Goal: Entertainment & Leisure: Consume media (video, audio)

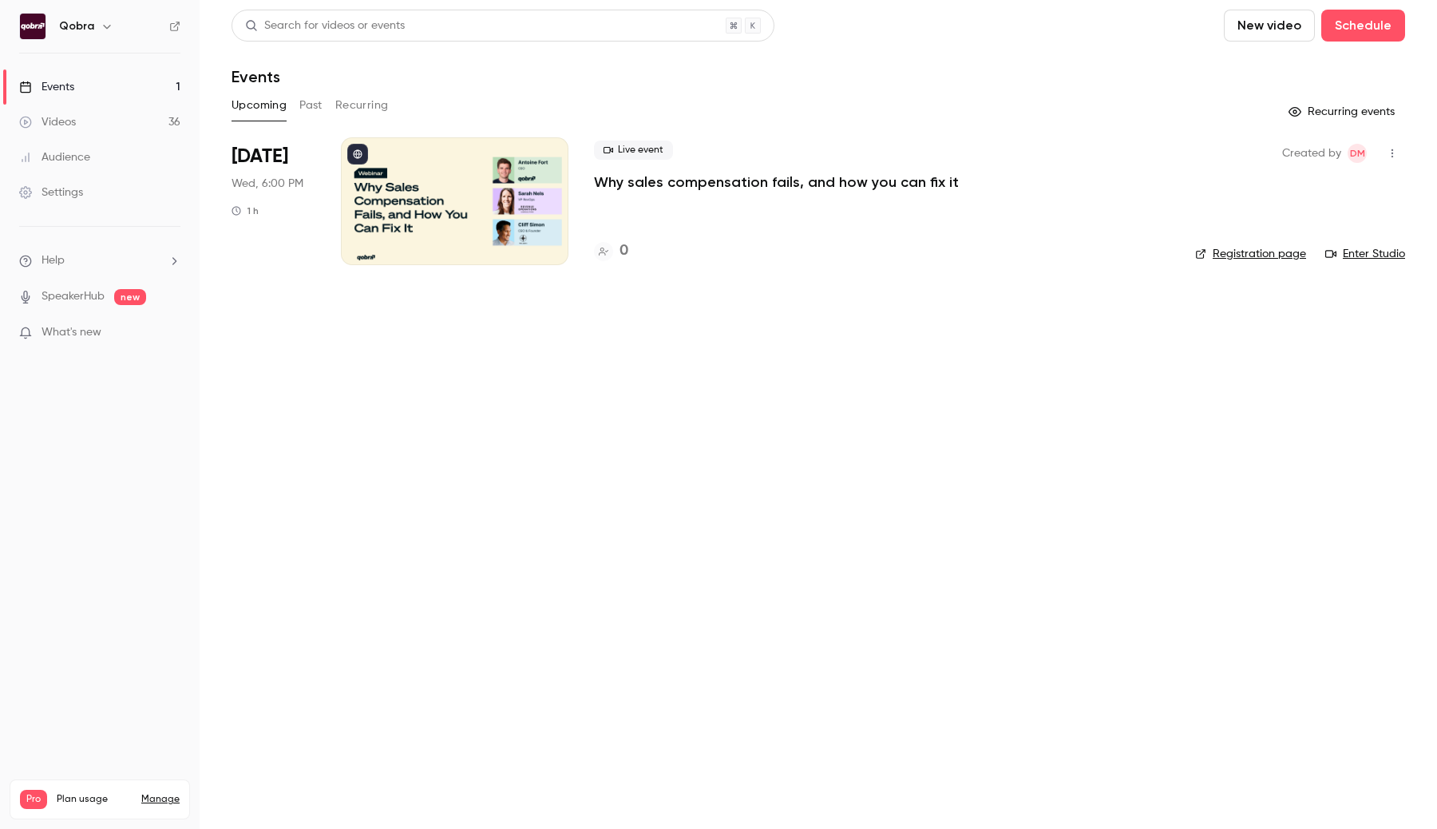
click at [138, 117] on link "Videos 36" at bounding box center [100, 122] width 200 height 35
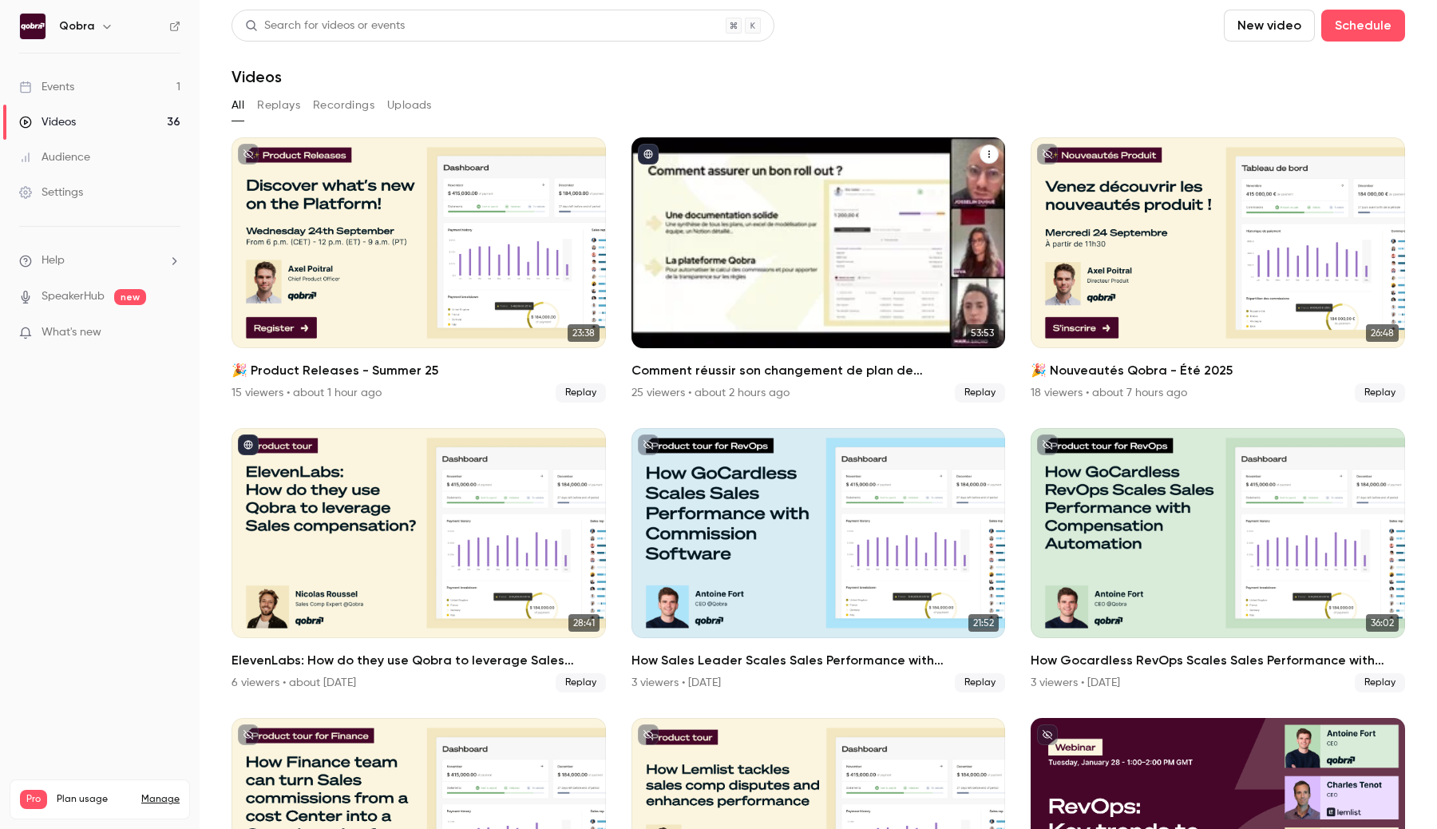
click at [651, 271] on div "Comment réussir son changement de plan de commissionnement ?" at bounding box center [818, 242] width 374 height 211
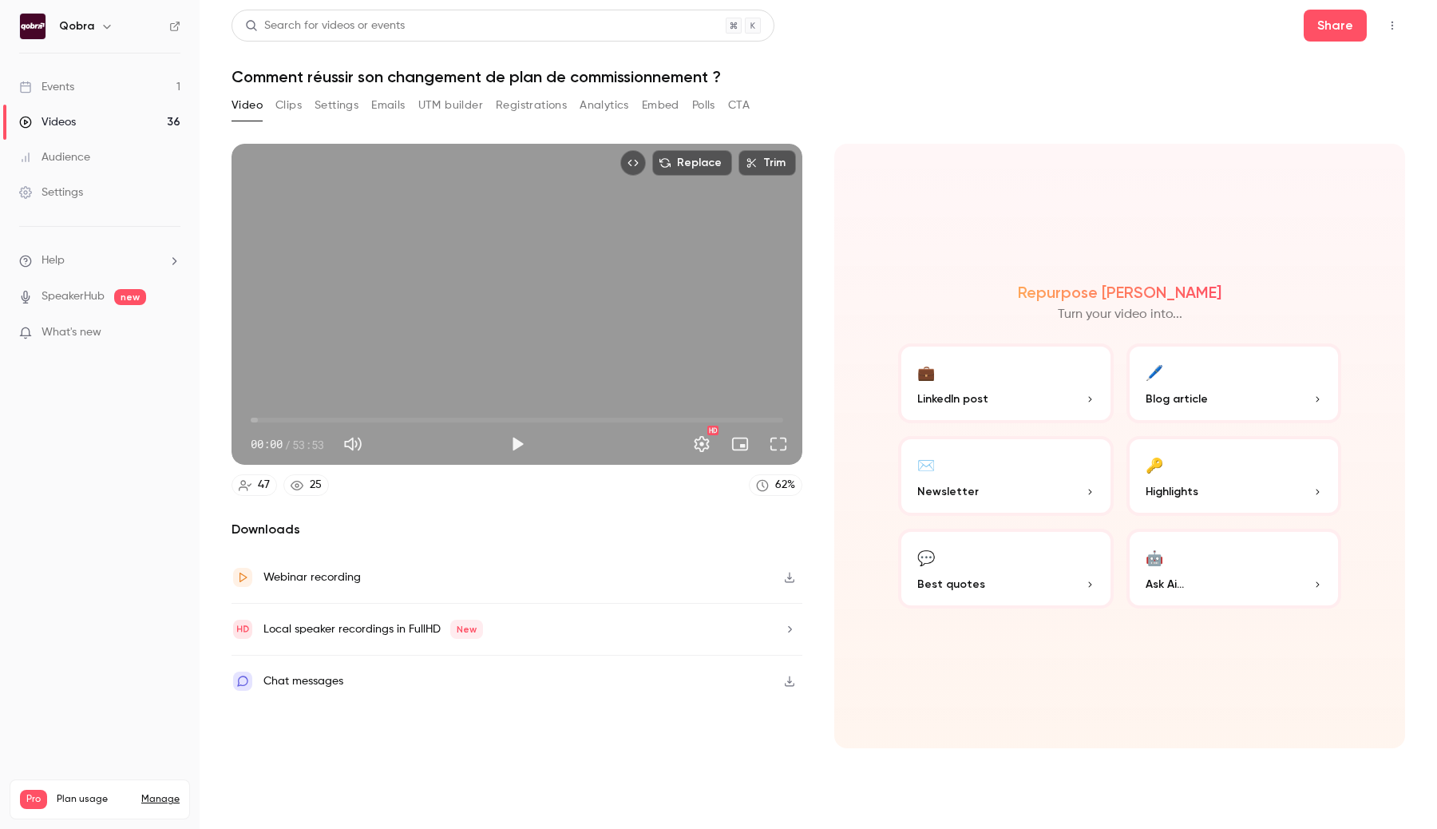
click at [536, 444] on div "HD" at bounding box center [664, 444] width 262 height 26
click at [519, 444] on button "Play" at bounding box center [517, 444] width 32 height 32
click at [766, 443] on button "Full screen" at bounding box center [778, 444] width 32 height 32
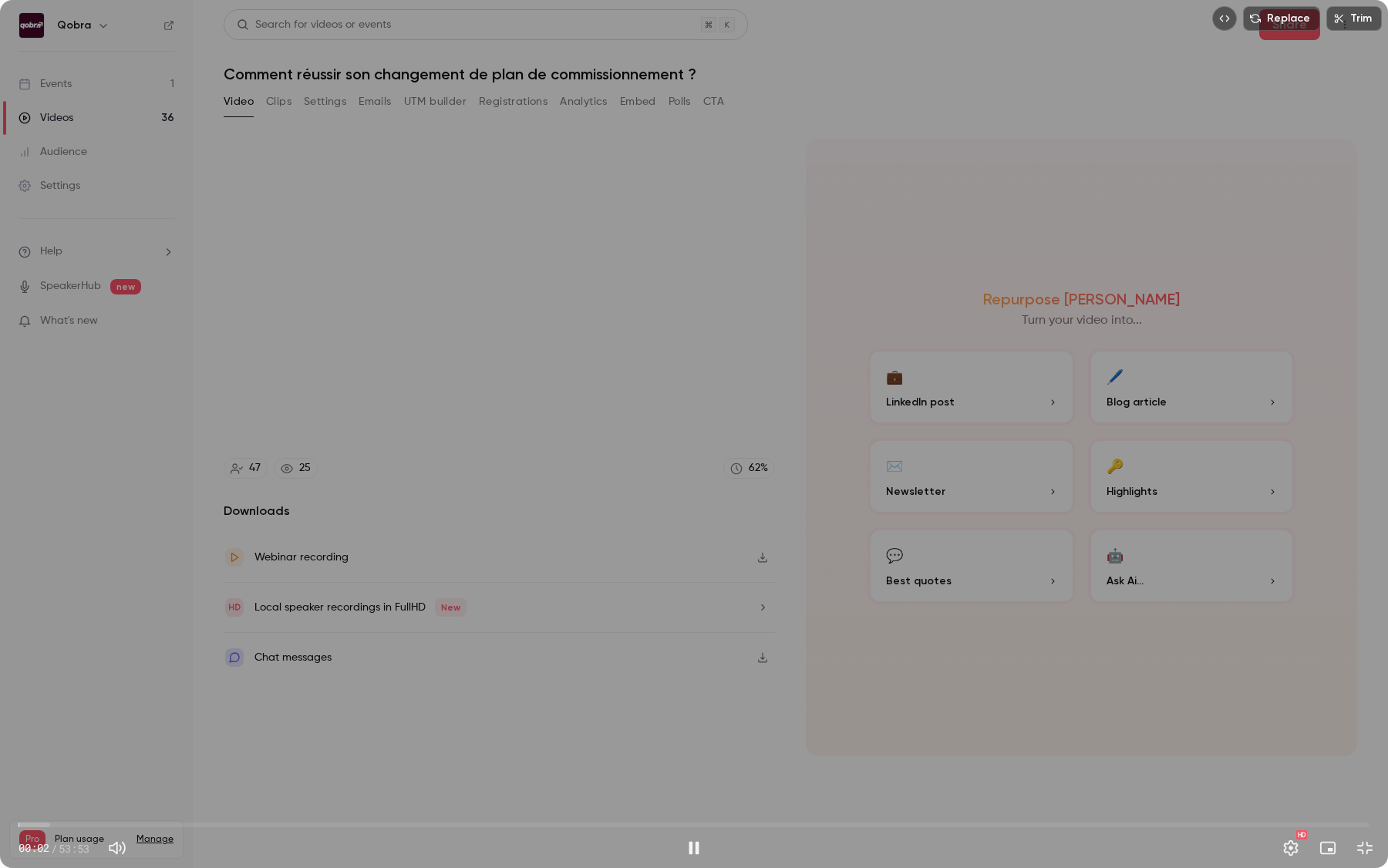
click at [52, 773] on span "00:02" at bounding box center [694, 825] width 1350 height 25
click at [97, 773] on span "03:06" at bounding box center [694, 825] width 1350 height 25
click at [149, 773] on span "03:06" at bounding box center [694, 825] width 1350 height 25
click at [191, 773] on span "05:12" at bounding box center [694, 825] width 1350 height 25
click at [225, 773] on span "06:53" at bounding box center [694, 825] width 1350 height 25
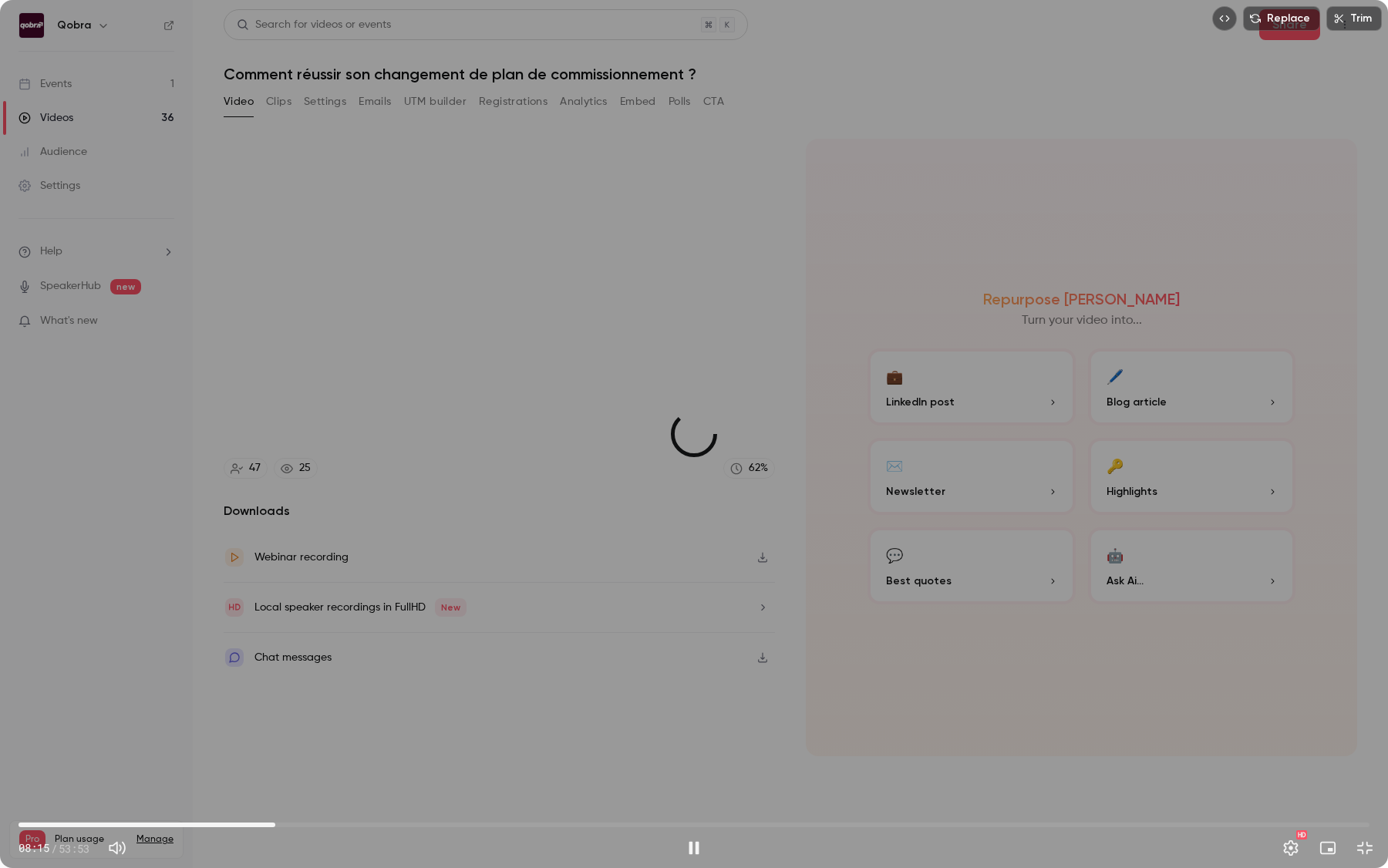
click at [275, 773] on span "10:14" at bounding box center [694, 825] width 1350 height 25
click at [334, 773] on span "12:36" at bounding box center [694, 825] width 1350 height 25
click at [418, 773] on span "15:57" at bounding box center [694, 825] width 1350 height 25
click at [490, 773] on span "15:58" at bounding box center [694, 825] width 1350 height 25
click at [550, 773] on span "18:47" at bounding box center [694, 825] width 1350 height 25
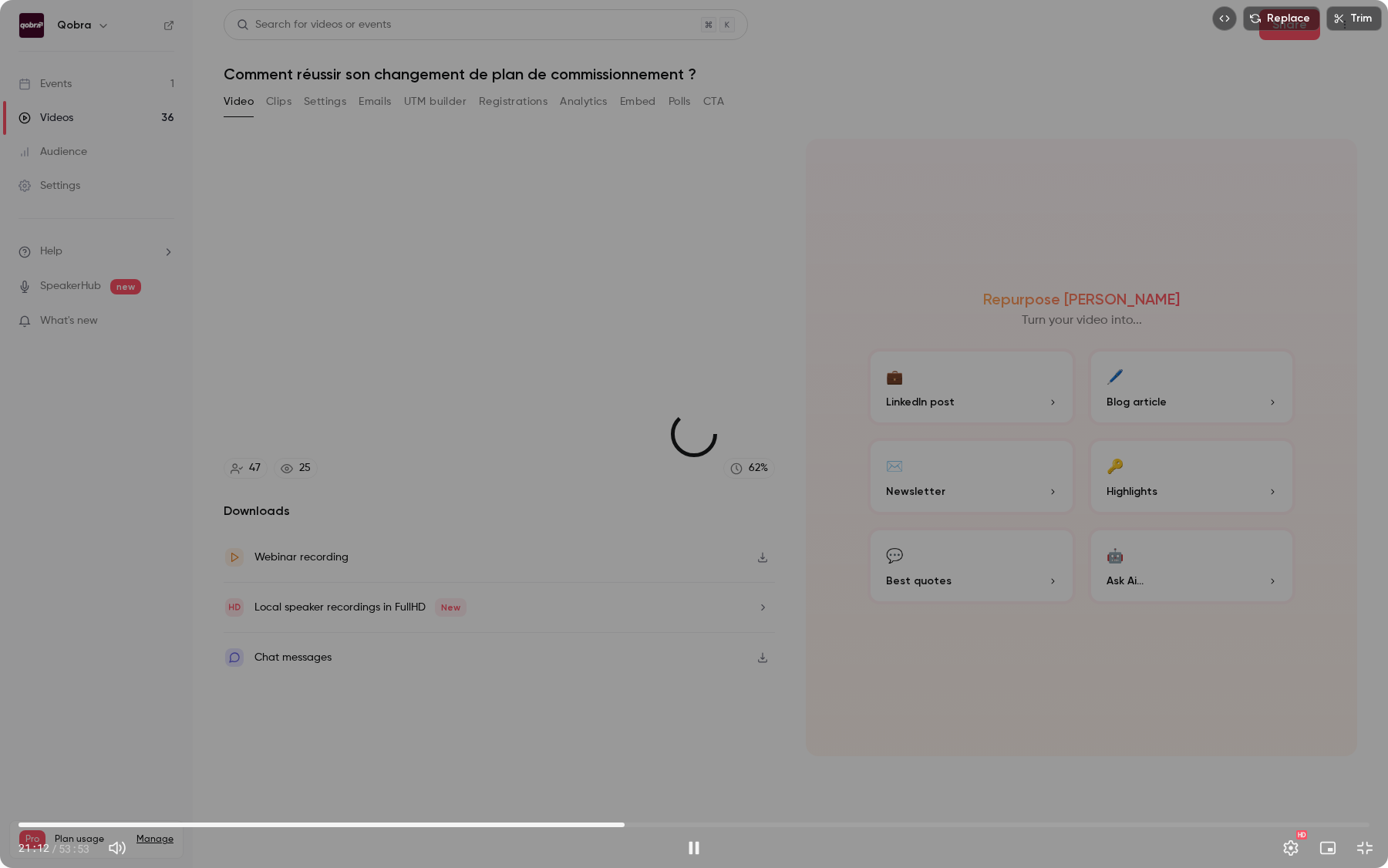
click at [625, 773] on span "24:10" at bounding box center [694, 825] width 1350 height 25
click at [699, 773] on span "27:09" at bounding box center [694, 825] width 1350 height 25
click at [779, 773] on span "30:19" at bounding box center [694, 825] width 1350 height 25
click at [811, 773] on span "30:20" at bounding box center [694, 825] width 1350 height 25
click at [926, 773] on span "31:37" at bounding box center [694, 825] width 1350 height 25
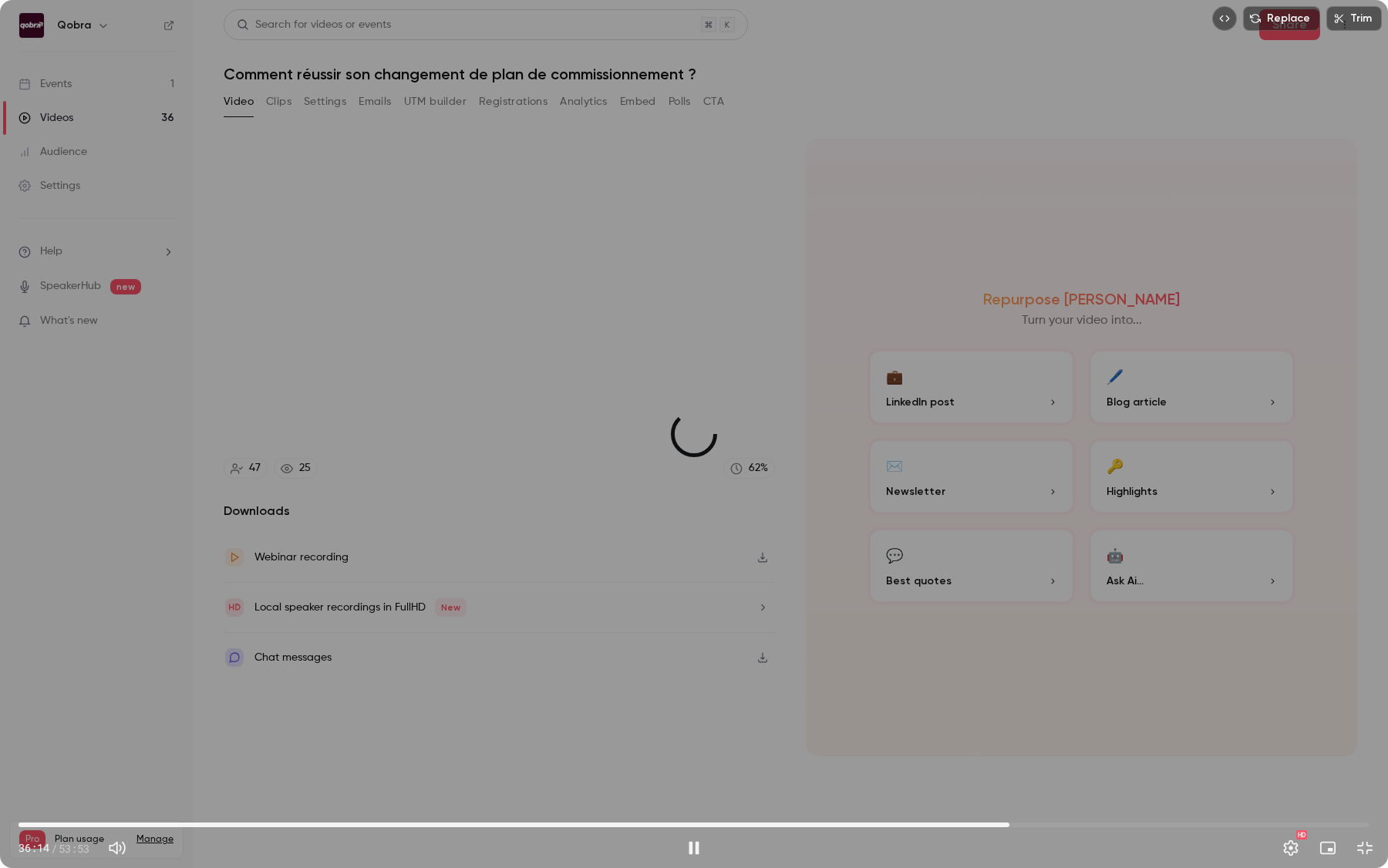
click at [1009, 773] on span "39:31" at bounding box center [694, 825] width 1350 height 25
click at [1082, 773] on span "42:25" at bounding box center [694, 825] width 1350 height 25
click at [1166, 773] on span "42:25" at bounding box center [694, 825] width 1350 height 25
click at [1255, 773] on span "49:20" at bounding box center [694, 825] width 1350 height 25
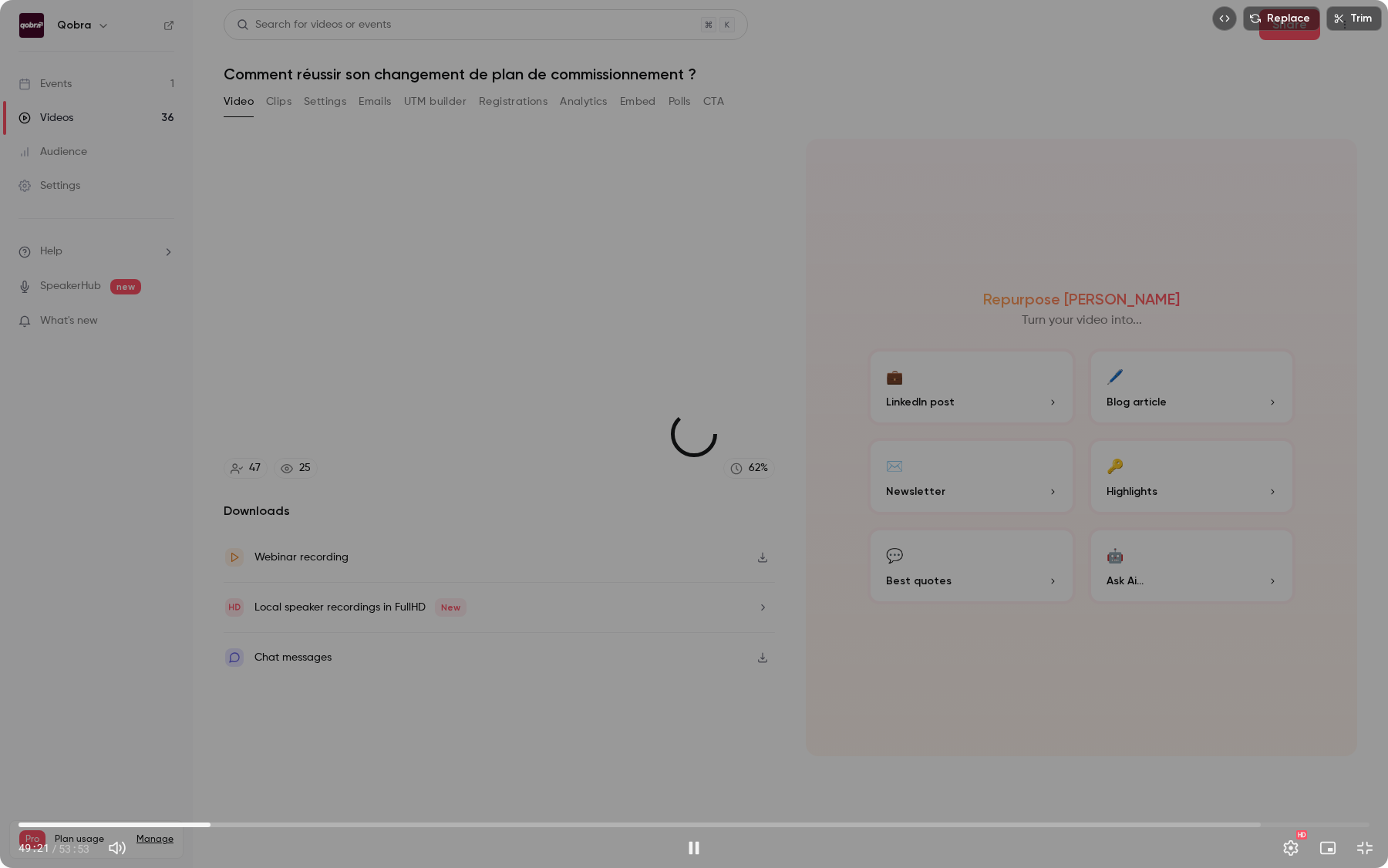
click at [211, 773] on span "07:39" at bounding box center [694, 825] width 1350 height 25
click at [157, 773] on span "07:40" at bounding box center [694, 825] width 1350 height 25
click at [93, 773] on span "02:57" at bounding box center [694, 825] width 1350 height 25
click at [53, 773] on span "02:57" at bounding box center [694, 825] width 1350 height 25
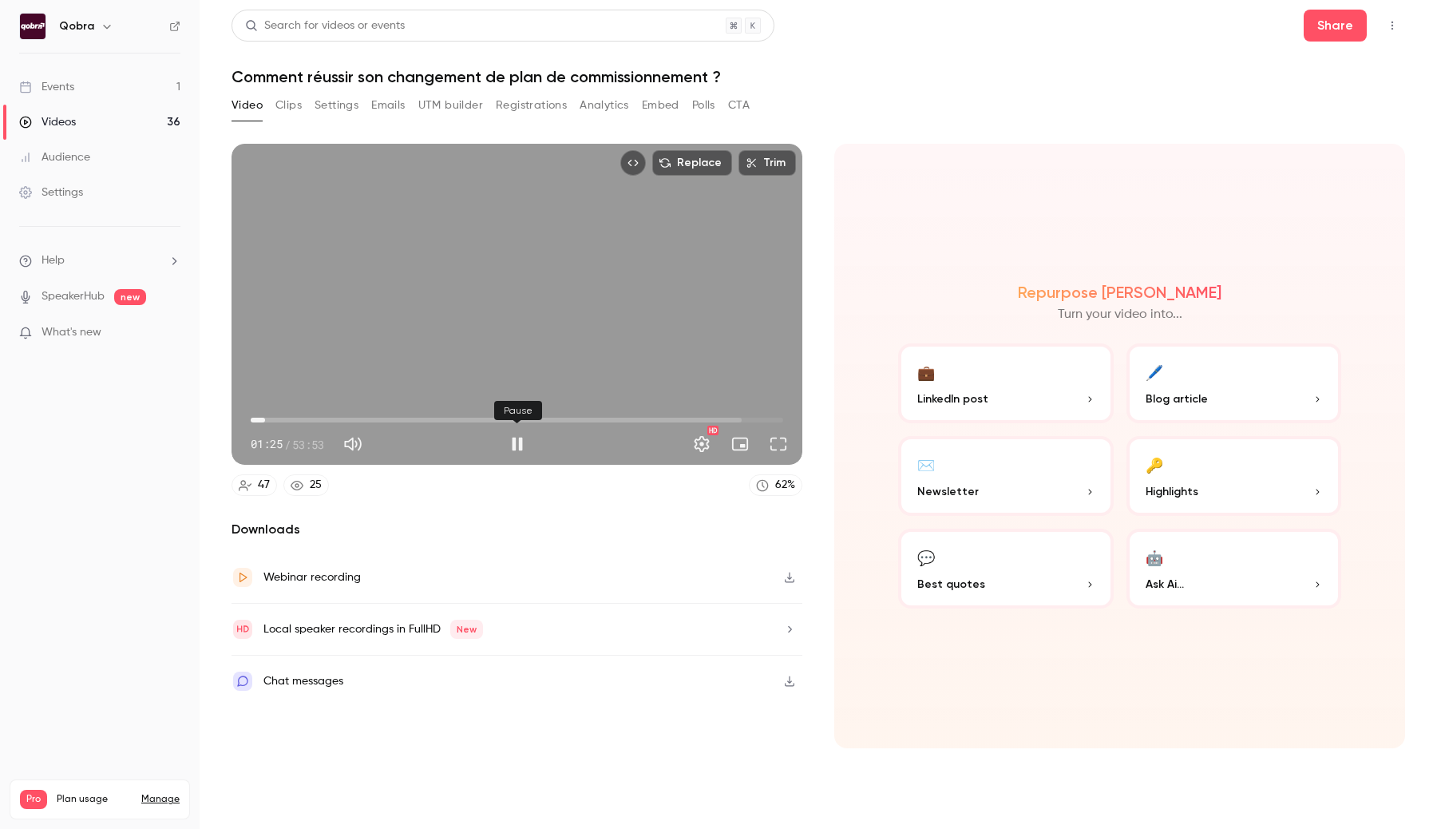
click at [518, 441] on button "Pause" at bounding box center [517, 444] width 32 height 32
click at [514, 442] on button "Play" at bounding box center [517, 444] width 32 height 32
click at [324, 417] on span "07:26" at bounding box center [517, 420] width 532 height 26
click at [352, 417] on span "07:26" at bounding box center [517, 420] width 532 height 26
click at [512, 449] on button "Pause" at bounding box center [517, 444] width 32 height 32
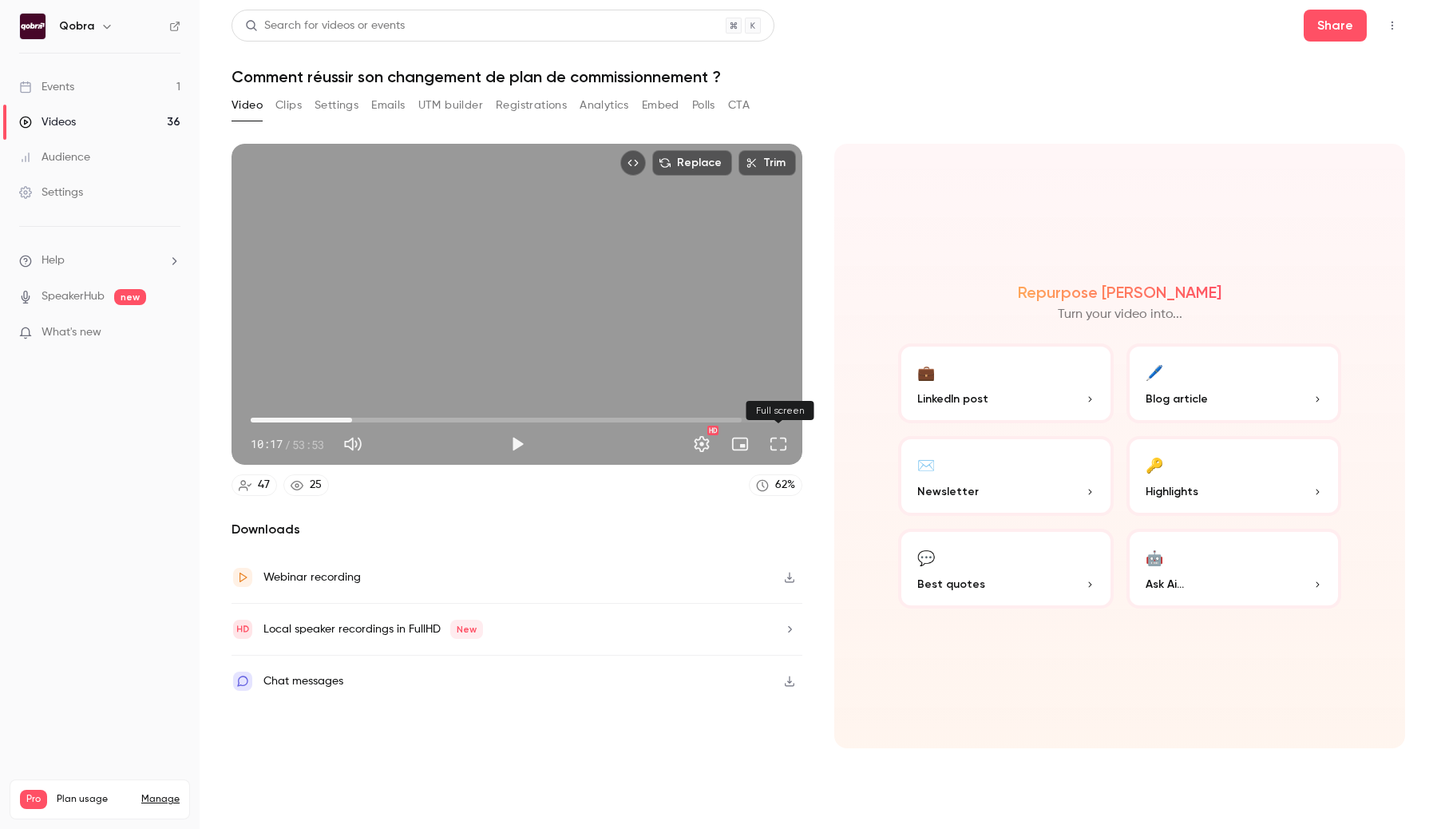
click at [779, 441] on button "Full screen" at bounding box center [778, 444] width 32 height 32
click at [789, 574] on icon "button" at bounding box center [790, 577] width 10 height 10
type input "*****"
click at [701, 447] on button "Settings" at bounding box center [702, 444] width 32 height 32
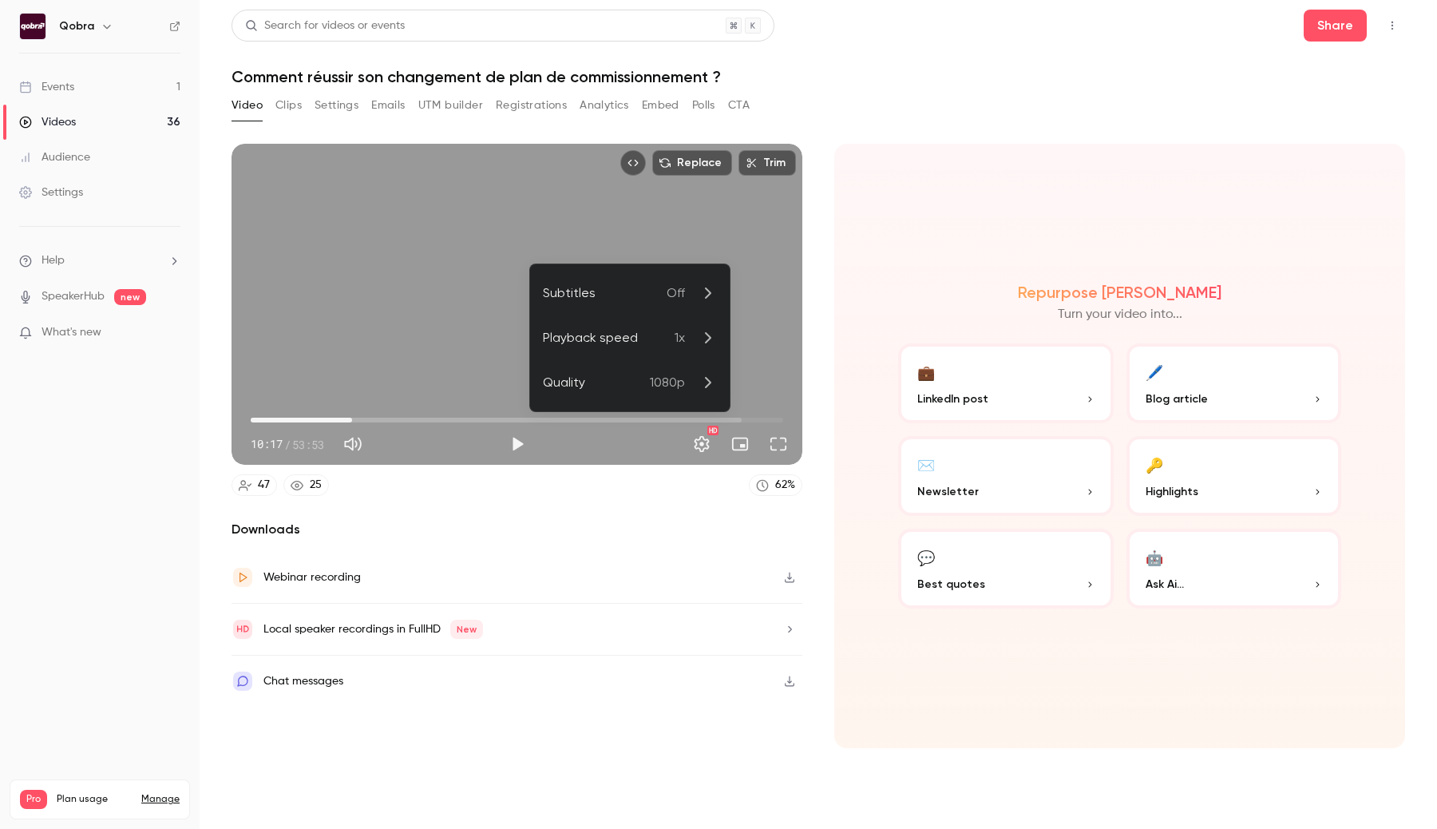
type input "*****"
